Goal: Navigation & Orientation: Go to known website

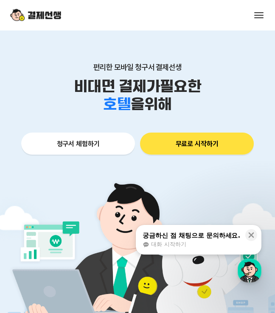
click at [250, 17] on div "서비스 소개 스토리 고객센터 매니저사이트 로그인 시작하기" at bounding box center [137, 15] width 275 height 31
click at [256, 13] on span at bounding box center [258, 12] width 9 height 1
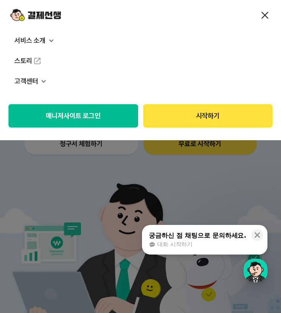
click at [93, 124] on button "매니저사이트 로그인" at bounding box center [73, 115] width 130 height 23
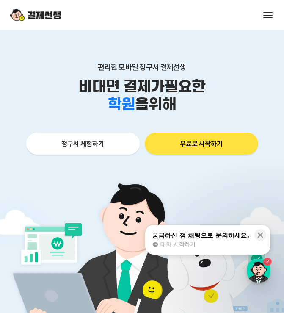
click at [265, 17] on span at bounding box center [268, 17] width 9 height 1
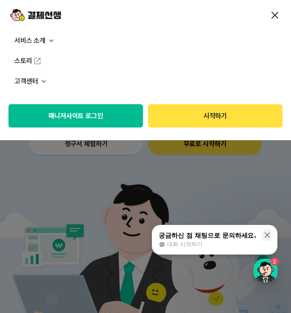
click at [95, 117] on button "매니저사이트 로그인" at bounding box center [75, 115] width 134 height 23
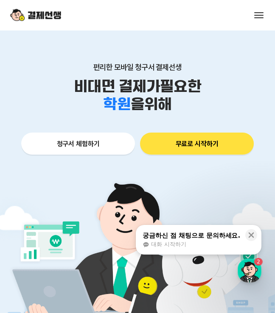
click at [257, 22] on div "서비스 소개 스토리 고객센터 매니저사이트 로그인 시작하기" at bounding box center [137, 15] width 275 height 31
click at [257, 20] on button at bounding box center [259, 15] width 12 height 12
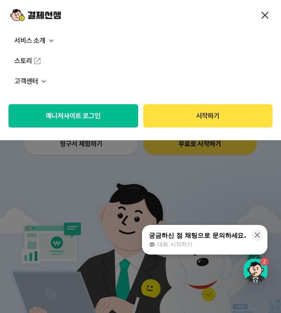
click at [68, 117] on button "매니저사이트 로그인" at bounding box center [73, 115] width 130 height 23
